Goal: Task Accomplishment & Management: Use online tool/utility

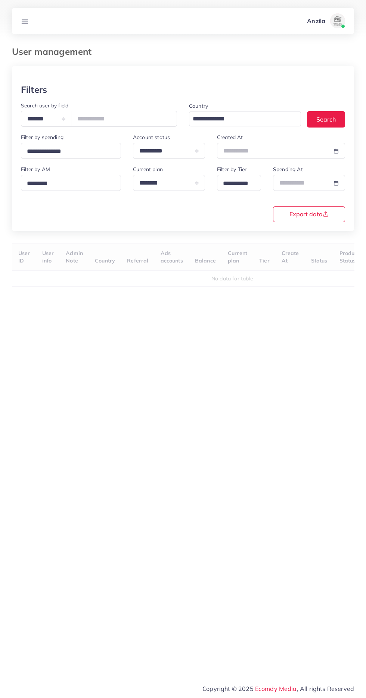
click at [24, 21] on icon at bounding box center [25, 22] width 8 height 8
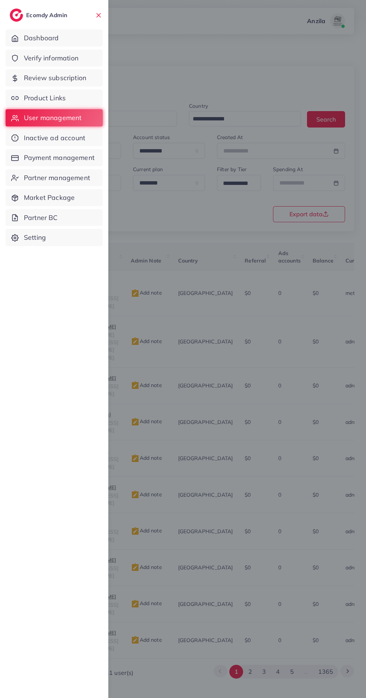
click at [34, 59] on span "Verify information" at bounding box center [51, 58] width 54 height 10
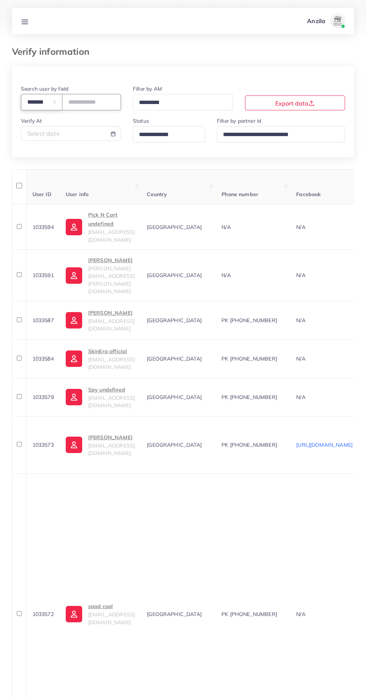
click at [45, 103] on select "**********" at bounding box center [41, 102] width 41 height 16
select select "*****"
click at [90, 102] on input "text" at bounding box center [91, 102] width 59 height 16
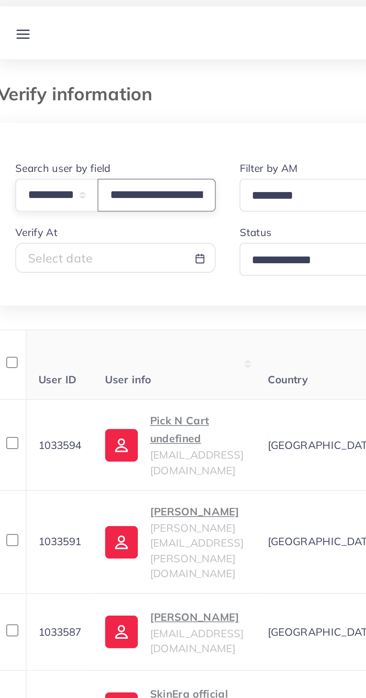
scroll to position [0, 29]
type input "**********"
click at [57, 76] on div at bounding box center [183, 75] width 342 height 18
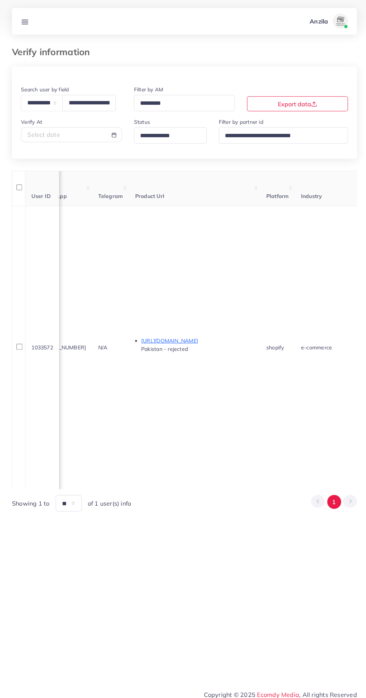
scroll to position [0, 383]
click at [163, 338] on p "https://timenest.pk/products/rolex-oyster-perpetual-datejust-classic-luxury-by-…" at bounding box center [195, 338] width 112 height 9
click at [25, 20] on line at bounding box center [25, 20] width 6 height 0
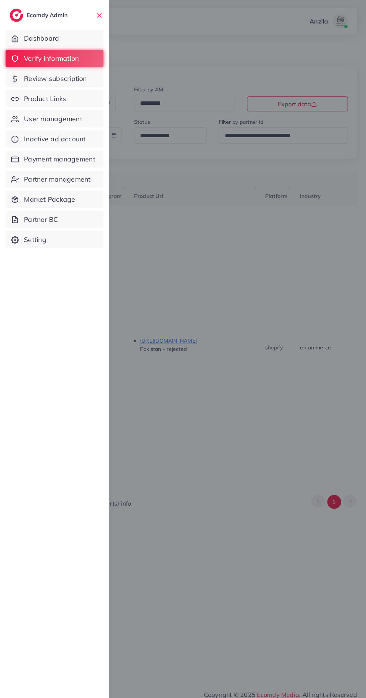
click at [40, 98] on span "Product Links" at bounding box center [45, 98] width 42 height 10
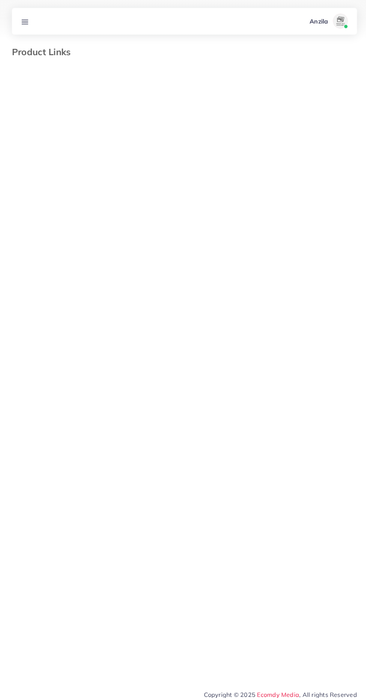
select select "*********"
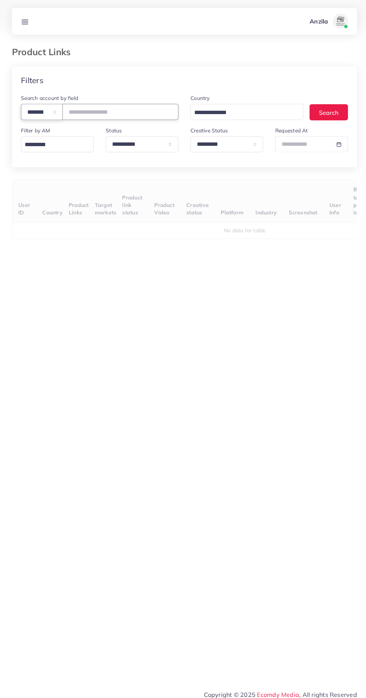
click at [52, 107] on select "**********" at bounding box center [41, 111] width 41 height 16
click at [31, 112] on select "**********" at bounding box center [41, 111] width 41 height 16
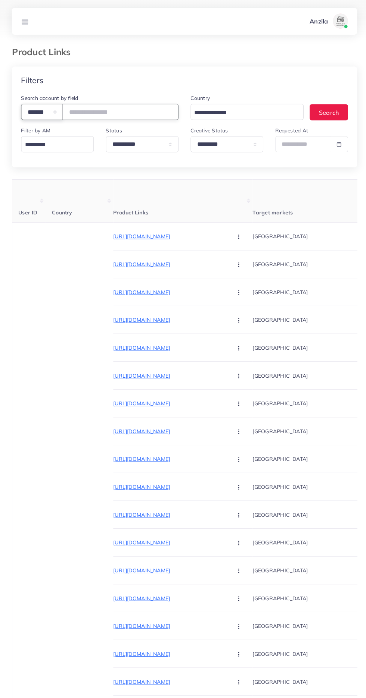
click at [29, 107] on select "**********" at bounding box center [41, 111] width 41 height 16
select select "*****"
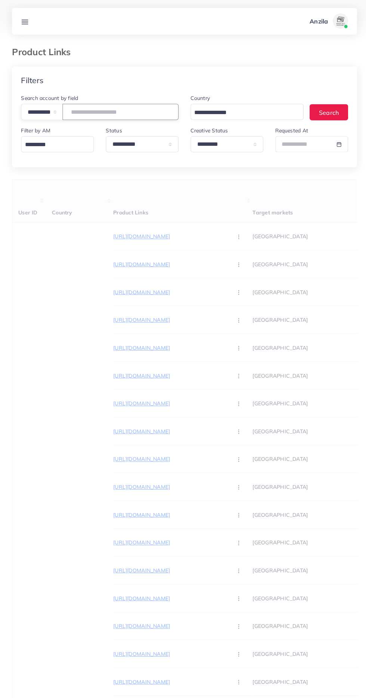
click at [104, 109] on input "text" at bounding box center [119, 111] width 115 height 16
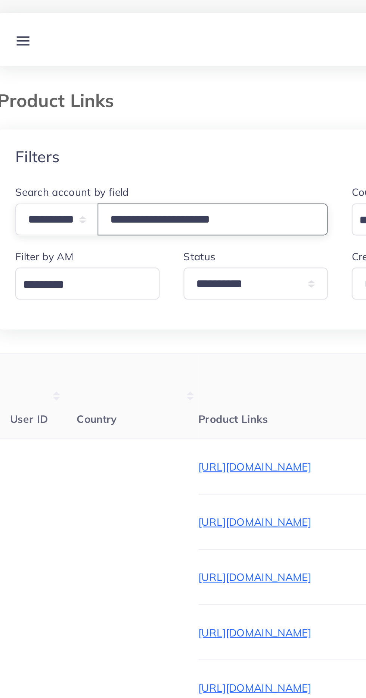
type input "**********"
click at [69, 83] on div "Filters" at bounding box center [183, 79] width 342 height 27
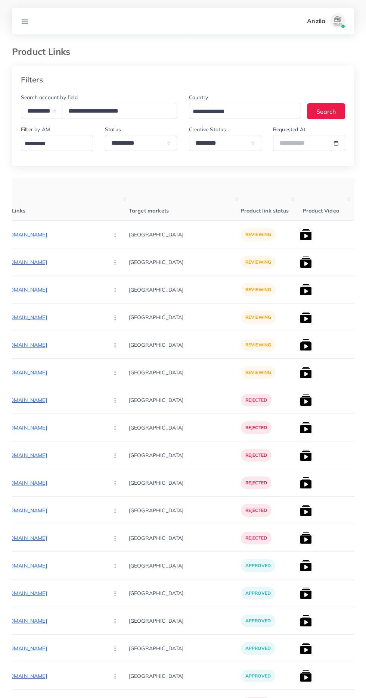
scroll to position [0, 120]
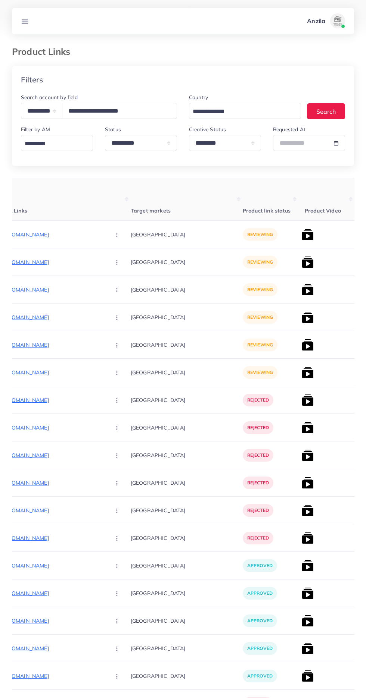
click at [49, 232] on p "https://zamelle.com/products/smart-time-silicon-strapssss" at bounding box center [49, 234] width 112 height 9
click at [116, 237] on circle "button" at bounding box center [116, 237] width 0 height 0
click at [121, 256] on span "Approve" at bounding box center [133, 257] width 25 height 7
click at [47, 233] on p "https://zamelle.com/products/smart-time-silicon-strapssss" at bounding box center [49, 234] width 112 height 9
click at [43, 262] on p "https://zamelle.com/products/turkish-greek-pattern-ring/" at bounding box center [49, 262] width 112 height 9
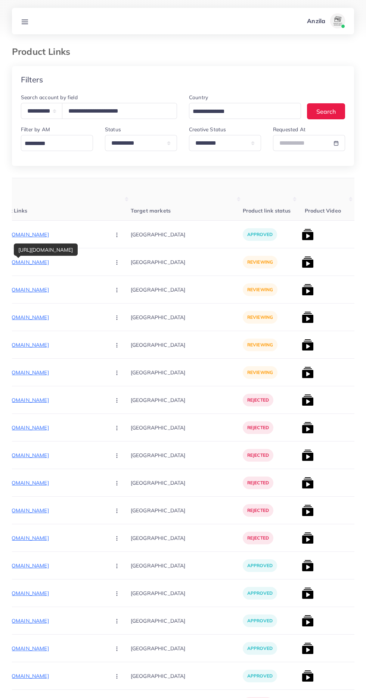
click at [114, 260] on icon "button" at bounding box center [117, 263] width 6 height 6
click at [121, 284] on span "Approve" at bounding box center [133, 284] width 25 height 7
click at [41, 290] on p "https://zamelle.com/products/matte-black-square-onyx-925" at bounding box center [49, 289] width 112 height 9
click at [116, 290] on circle "button" at bounding box center [116, 290] width 0 height 0
click at [121, 313] on span "Approve" at bounding box center [133, 312] width 25 height 7
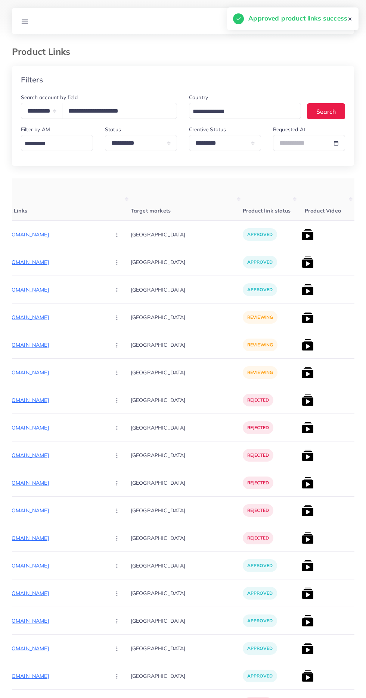
click at [42, 318] on p "https://zamelle.com/products/snake-chainsss" at bounding box center [49, 317] width 112 height 9
click at [116, 318] on circle "button" at bounding box center [116, 318] width 0 height 0
click at [121, 339] on span "Approve" at bounding box center [133, 340] width 25 height 7
click at [46, 343] on p "https://zamelle.com/products/rope-chainssss" at bounding box center [49, 345] width 112 height 9
click at [114, 346] on icon "button" at bounding box center [117, 346] width 6 height 6
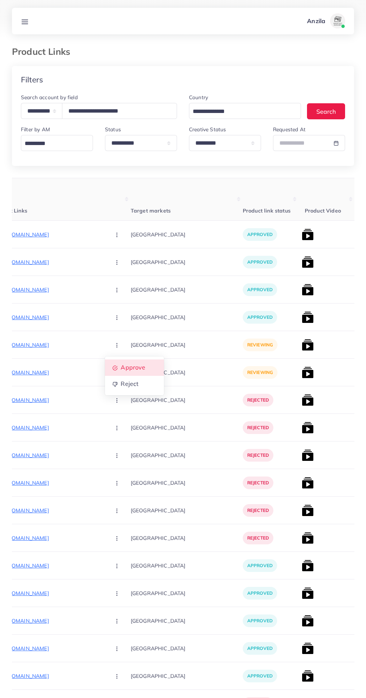
click at [105, 364] on link "Approve" at bounding box center [134, 368] width 59 height 16
click at [37, 373] on p "https://zamelle.com/products/silver-figaro-chainss/" at bounding box center [49, 372] width 112 height 9
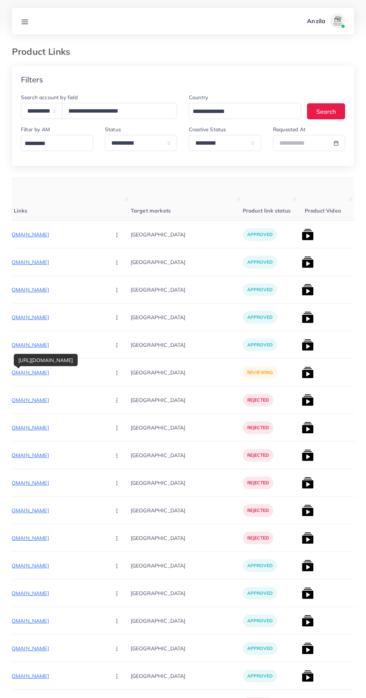
click at [104, 373] on button "button" at bounding box center [117, 372] width 26 height 17
click at [121, 395] on span "Approve" at bounding box center [133, 395] width 25 height 7
click at [301, 373] on img at bounding box center [307, 373] width 12 height 12
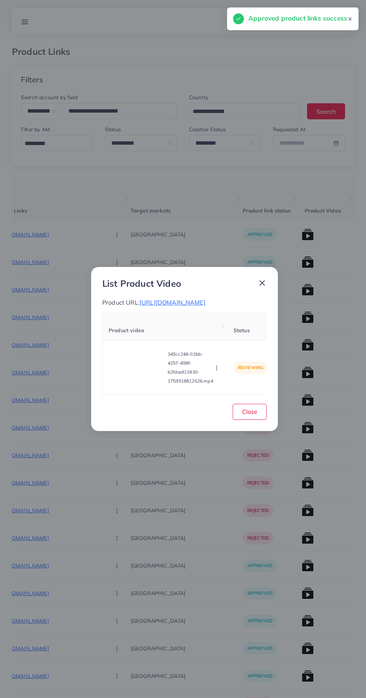
click at [132, 373] on video at bounding box center [137, 368] width 56 height 34
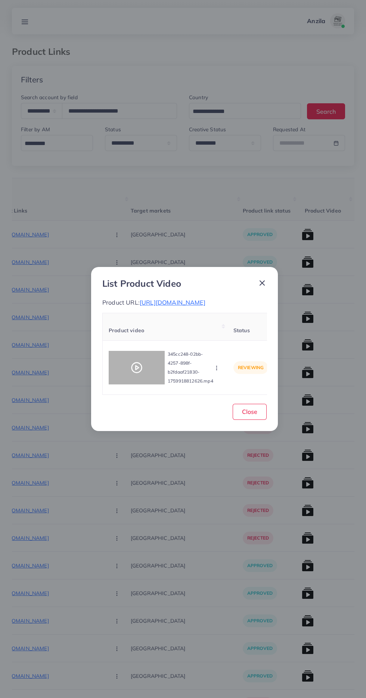
click at [141, 372] on circle at bounding box center [137, 368] width 10 height 10
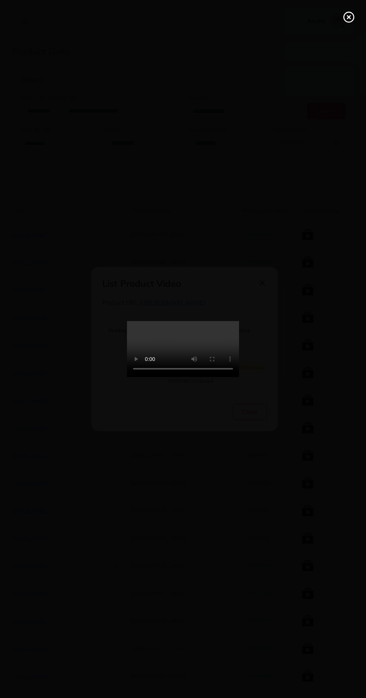
click at [346, 13] on icon at bounding box center [349, 17] width 12 height 12
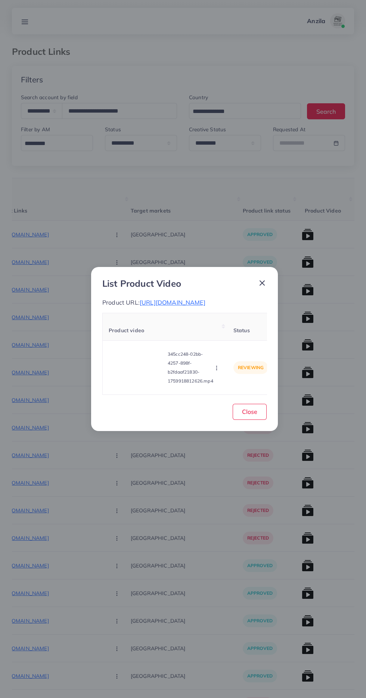
click at [147, 366] on video at bounding box center [137, 368] width 56 height 34
click at [138, 368] on icon at bounding box center [137, 368] width 12 height 12
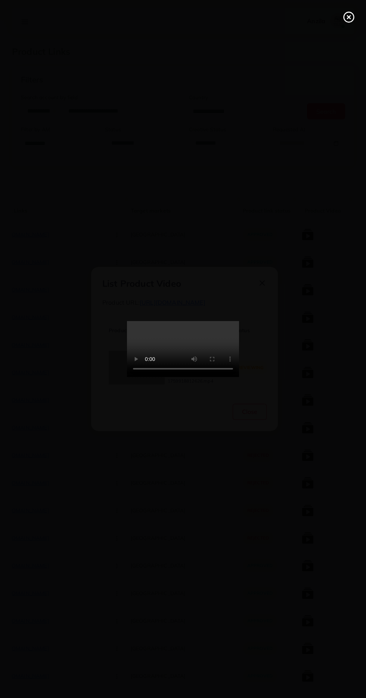
click at [345, 17] on icon at bounding box center [349, 17] width 12 height 12
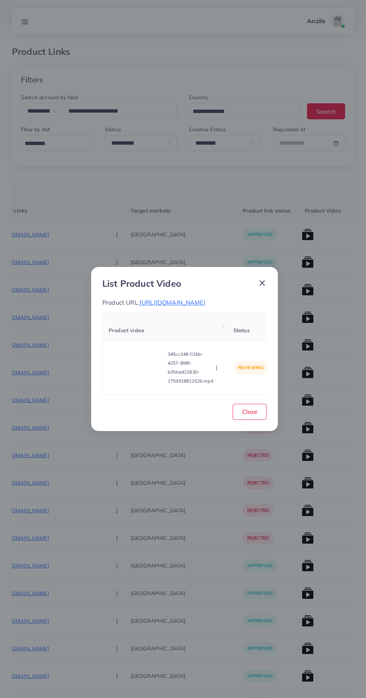
click at [216, 370] on circle "button" at bounding box center [216, 370] width 0 height 0
click at [231, 358] on link "Reject" at bounding box center [230, 349] width 59 height 16
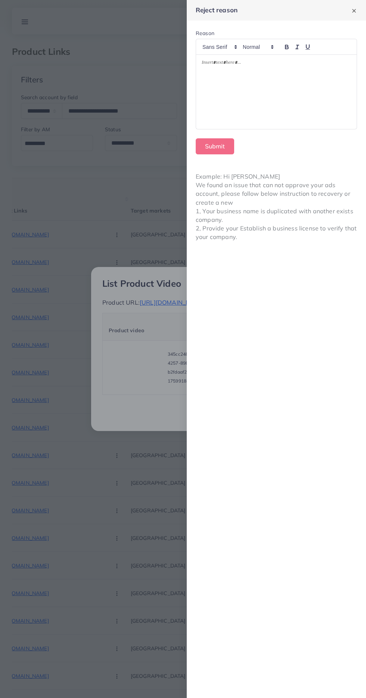
click at [222, 110] on div at bounding box center [276, 92] width 160 height 74
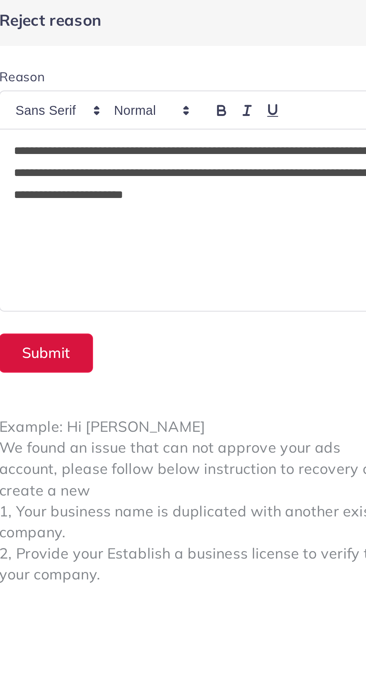
click at [219, 144] on button "Submit" at bounding box center [215, 146] width 38 height 16
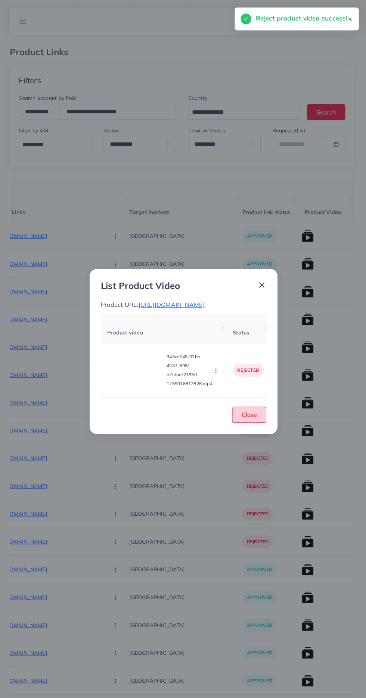
click at [259, 420] on button "Close" at bounding box center [249, 412] width 34 height 16
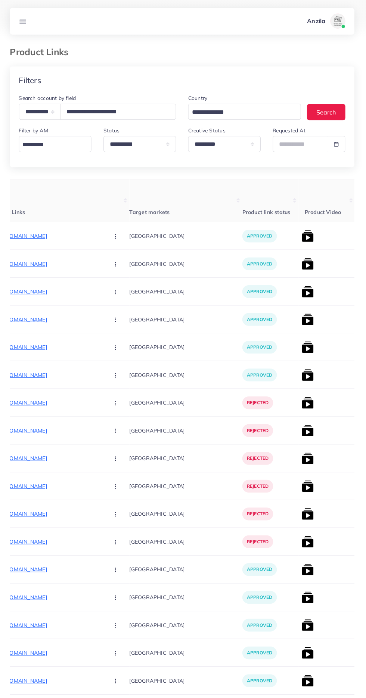
click at [301, 346] on img at bounding box center [307, 345] width 12 height 12
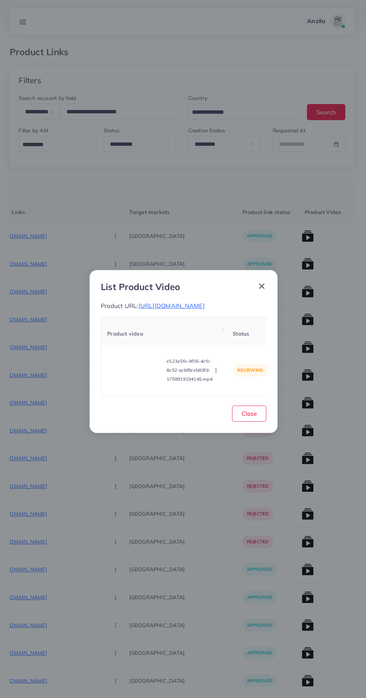
click at [192, 303] on span "https://zamelle.com/products/rope-chainssss" at bounding box center [173, 303] width 66 height 7
click at [134, 357] on video at bounding box center [137, 368] width 56 height 34
click at [137, 363] on circle at bounding box center [137, 368] width 10 height 10
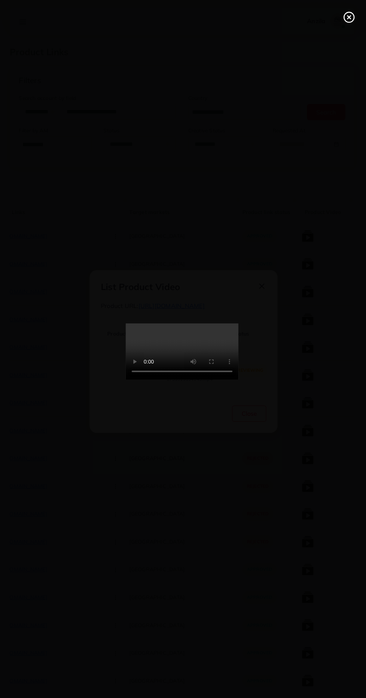
click at [347, 16] on line at bounding box center [348, 17] width 3 height 3
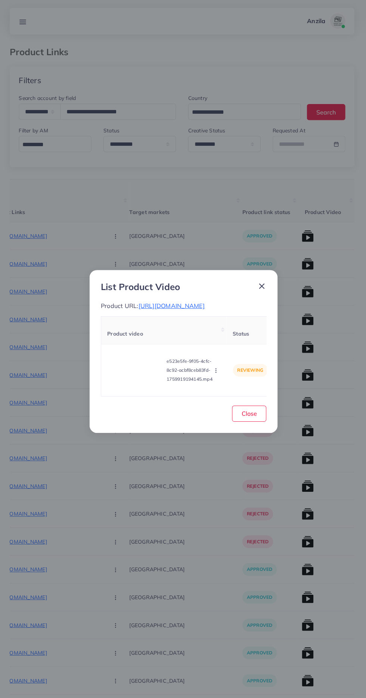
click at [218, 369] on icon "button" at bounding box center [216, 368] width 6 height 6
click at [204, 418] on div "Close" at bounding box center [184, 409] width 164 height 19
click at [250, 410] on span "Close" at bounding box center [249, 410] width 15 height 7
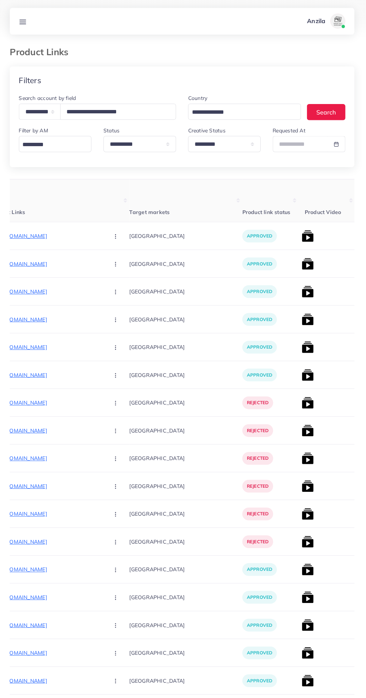
click at [301, 323] on img at bounding box center [307, 318] width 12 height 12
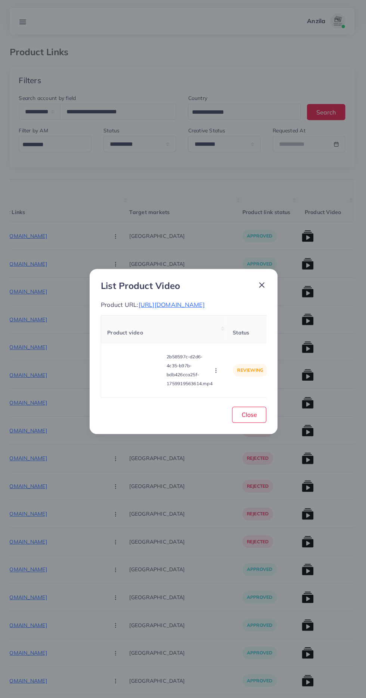
click at [158, 301] on span "https://zamelle.com/products/snake-chainsss" at bounding box center [173, 302] width 66 height 7
click at [141, 369] on video at bounding box center [137, 368] width 56 height 34
click at [126, 354] on div at bounding box center [137, 368] width 56 height 34
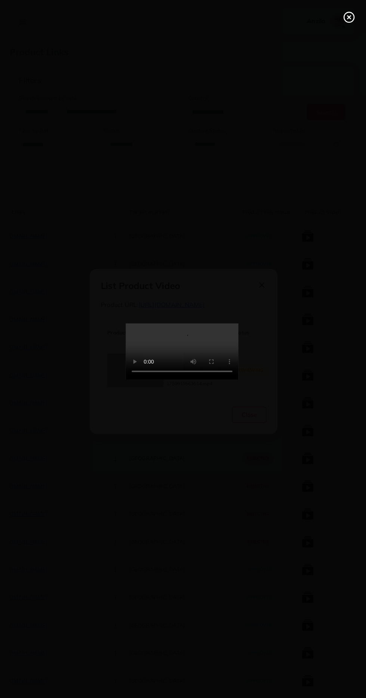
click at [346, 16] on icon at bounding box center [349, 17] width 12 height 12
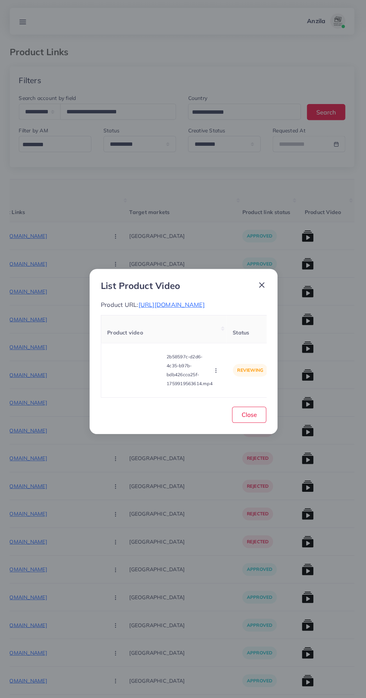
click at [218, 367] on icon "button" at bounding box center [216, 368] width 6 height 6
click at [226, 349] on span "Reject" at bounding box center [226, 349] width 18 height 7
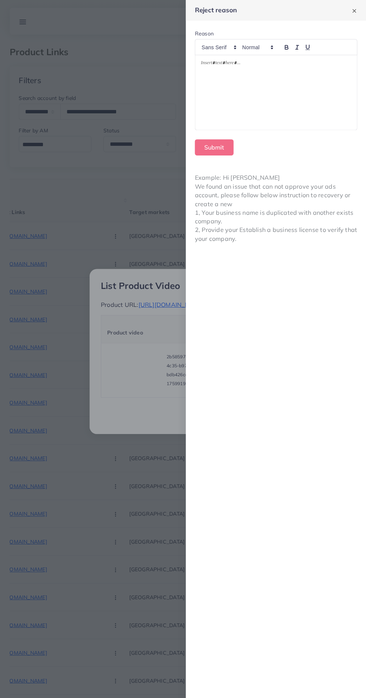
click at [304, 92] on div at bounding box center [276, 92] width 160 height 74
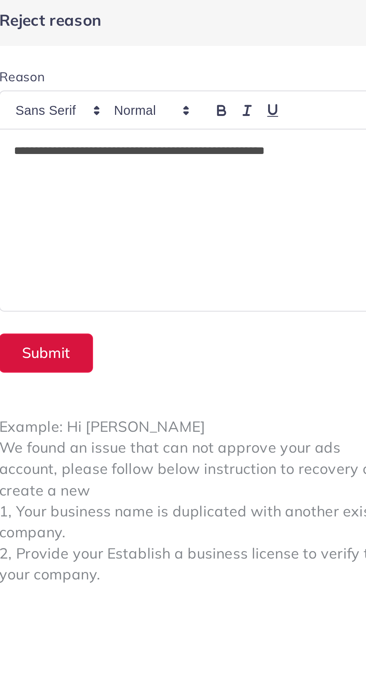
click at [211, 146] on button "Submit" at bounding box center [215, 146] width 38 height 16
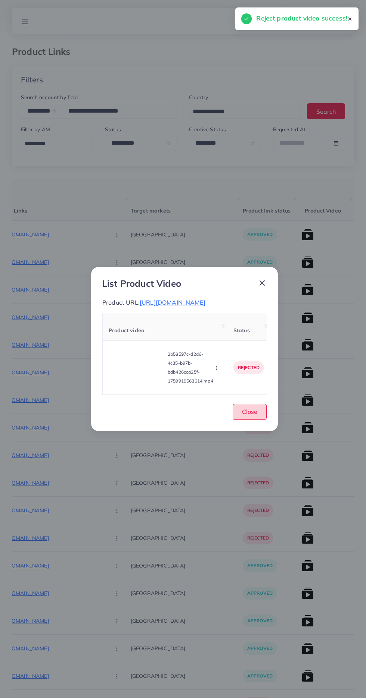
click at [255, 416] on span "Close" at bounding box center [249, 411] width 15 height 7
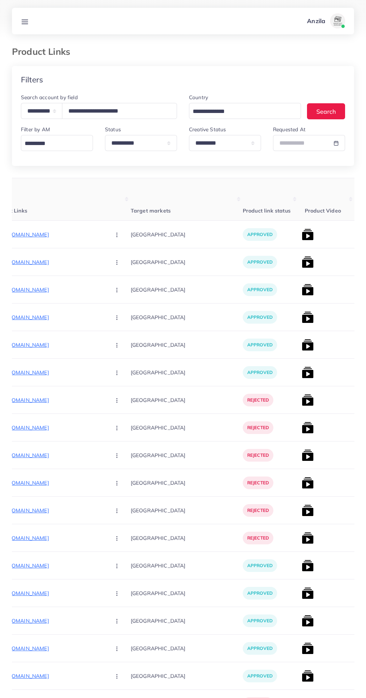
click at [301, 293] on img at bounding box center [307, 290] width 12 height 12
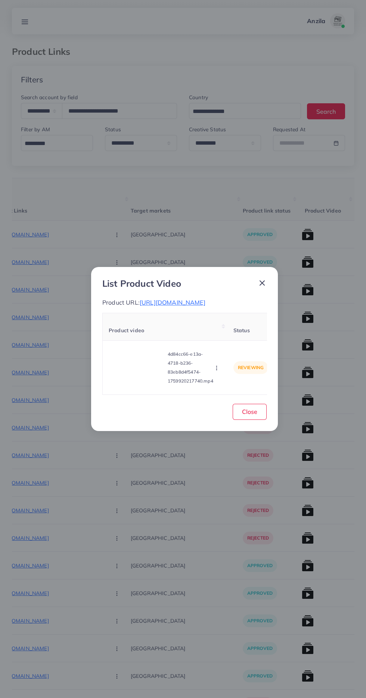
click at [140, 304] on span "https://zamelle.com/products/matte-black-square-onyx-925" at bounding box center [173, 302] width 66 height 7
click at [136, 377] on video at bounding box center [137, 368] width 56 height 34
click at [123, 354] on div at bounding box center [137, 368] width 56 height 34
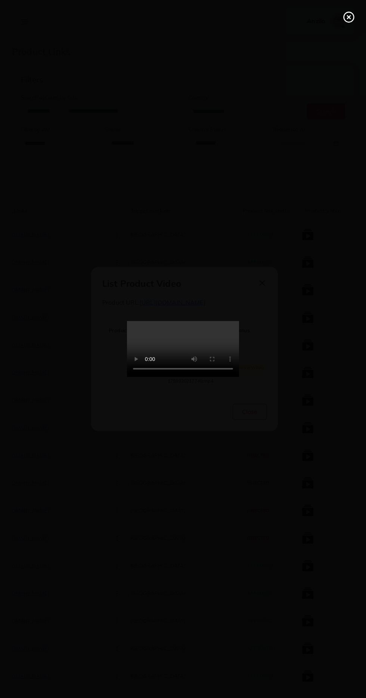
click at [346, 17] on icon at bounding box center [349, 17] width 12 height 12
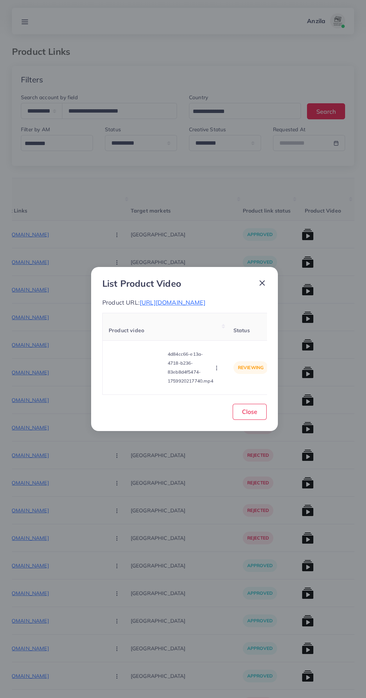
click at [216, 371] on icon "button" at bounding box center [216, 368] width 6 height 6
click at [228, 336] on span "Approve" at bounding box center [229, 332] width 25 height 7
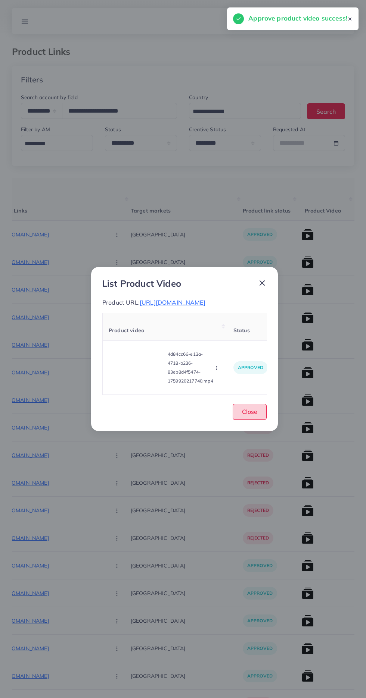
click at [256, 420] on button "Close" at bounding box center [249, 412] width 34 height 16
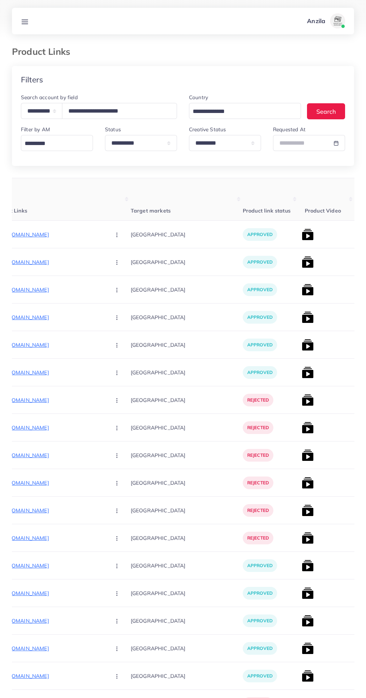
click at [301, 260] on img at bounding box center [307, 262] width 12 height 12
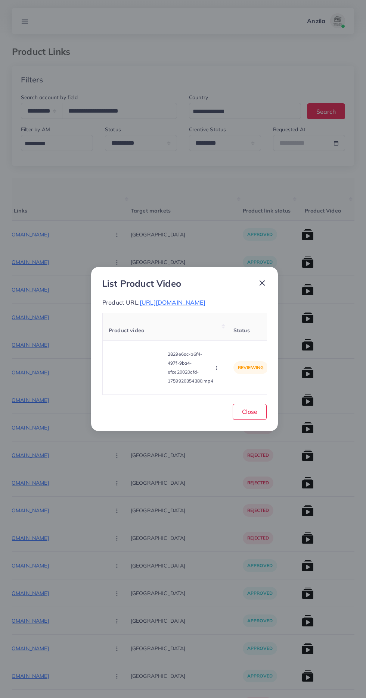
click at [140, 306] on span "https://zamelle.com/products/turkish-greek-pattern-ring/" at bounding box center [173, 302] width 66 height 7
click at [145, 368] on video at bounding box center [137, 368] width 56 height 34
click at [126, 366] on div at bounding box center [137, 368] width 56 height 34
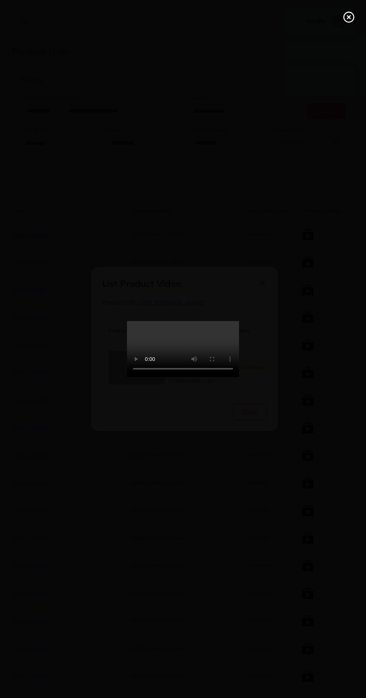
click at [348, 13] on icon at bounding box center [349, 17] width 12 height 12
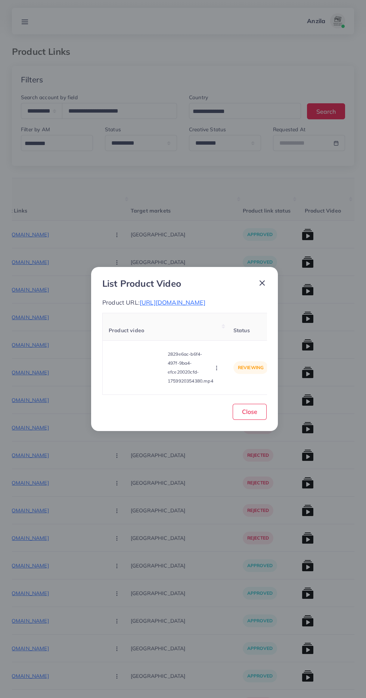
click at [216, 370] on circle "button" at bounding box center [216, 370] width 0 height 0
click at [223, 353] on span "Reject" at bounding box center [226, 349] width 18 height 7
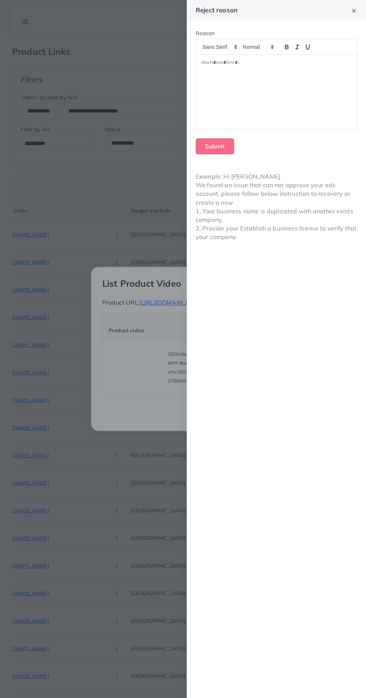
click at [302, 106] on div at bounding box center [276, 92] width 160 height 74
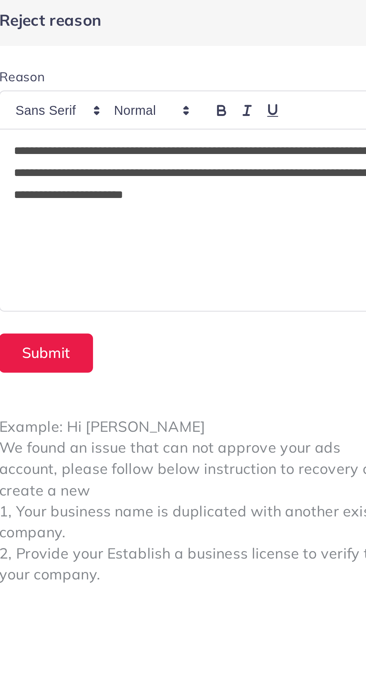
scroll to position [0, 0]
click at [223, 143] on button "Submit" at bounding box center [215, 146] width 38 height 16
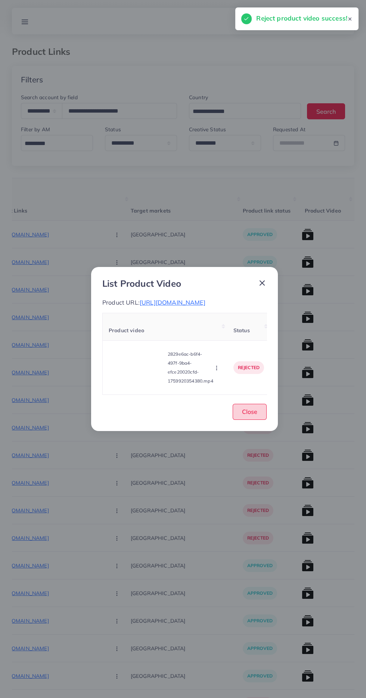
click at [259, 414] on button "Close" at bounding box center [249, 412] width 34 height 16
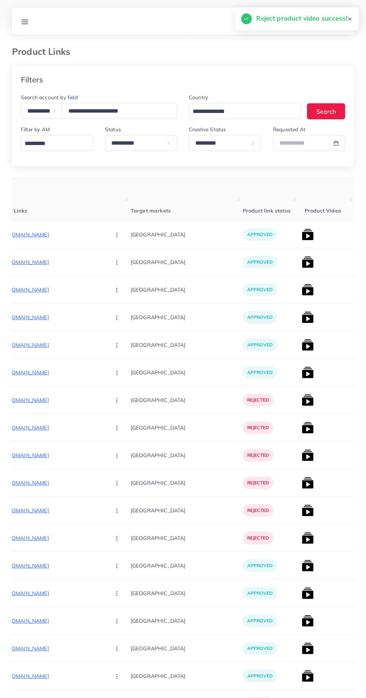
click at [301, 235] on img at bounding box center [307, 235] width 12 height 12
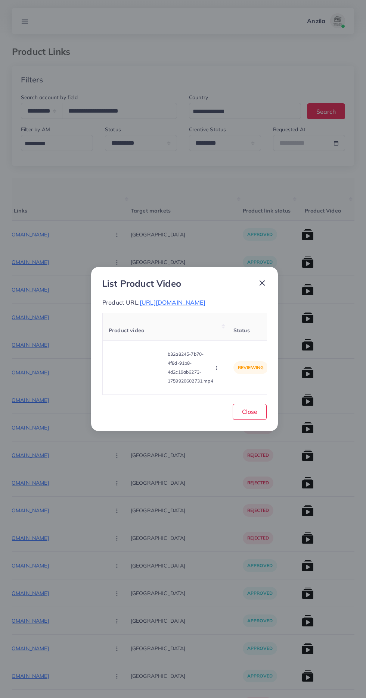
click at [133, 366] on video at bounding box center [137, 368] width 56 height 34
click at [131, 359] on div at bounding box center [137, 368] width 56 height 34
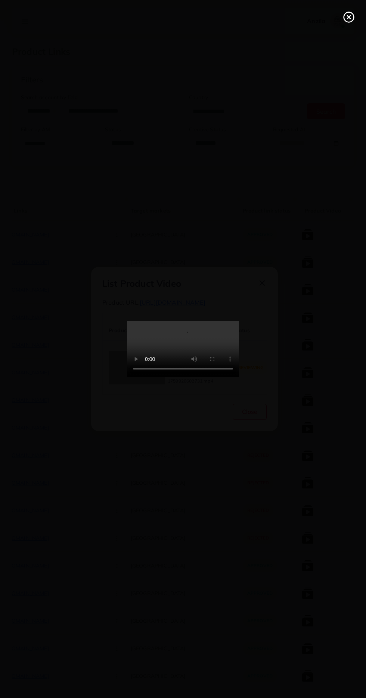
click at [344, 12] on icon at bounding box center [349, 17] width 12 height 12
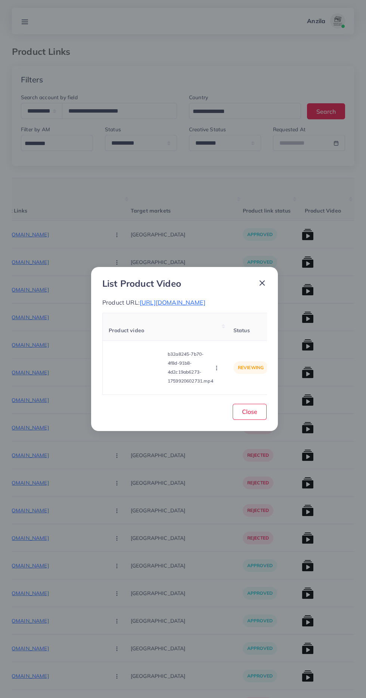
click at [216, 369] on circle "button" at bounding box center [216, 368] width 0 height 0
click at [232, 353] on span "Reject" at bounding box center [226, 349] width 18 height 7
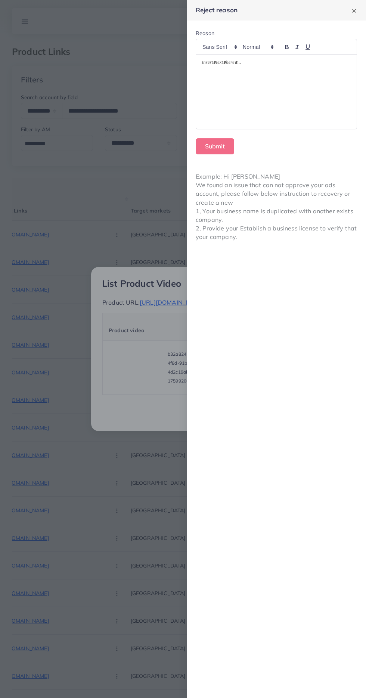
click at [305, 112] on div at bounding box center [276, 92] width 160 height 74
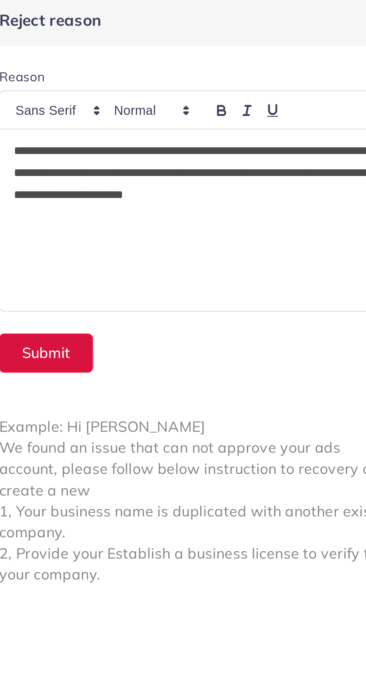
click at [221, 143] on button "Submit" at bounding box center [215, 146] width 38 height 16
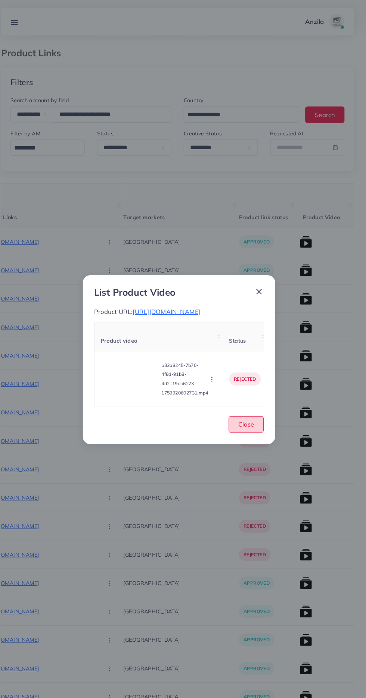
click at [252, 416] on span "Close" at bounding box center [249, 411] width 15 height 7
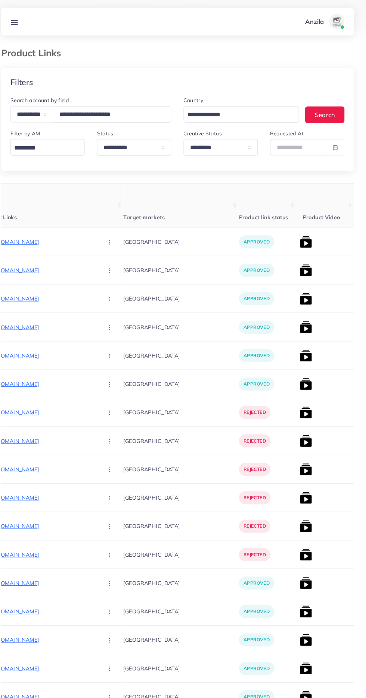
click at [301, 348] on img at bounding box center [307, 345] width 12 height 12
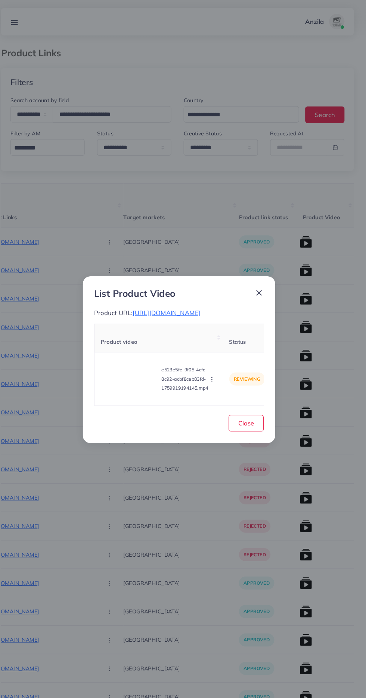
click at [218, 366] on icon "button" at bounding box center [216, 368] width 6 height 6
click at [222, 346] on span "Reject" at bounding box center [226, 349] width 18 height 7
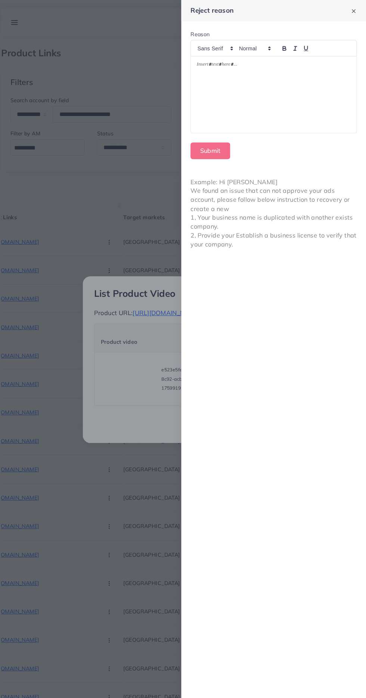
click at [248, 95] on div at bounding box center [276, 92] width 160 height 74
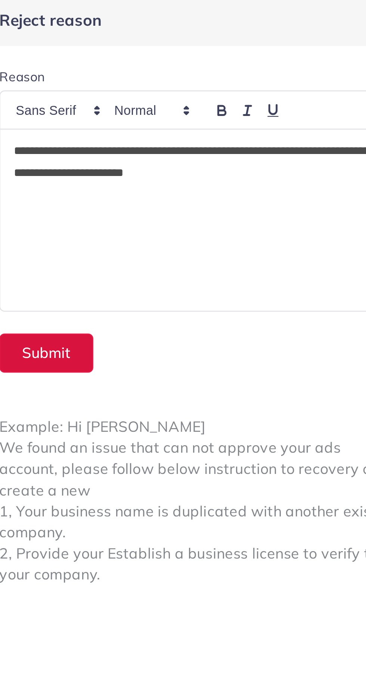
click at [212, 144] on button "Submit" at bounding box center [215, 146] width 38 height 16
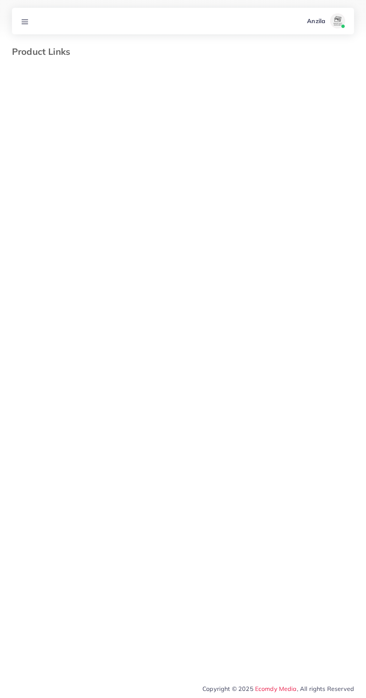
select select "*********"
